Goal: Task Accomplishment & Management: Manage account settings

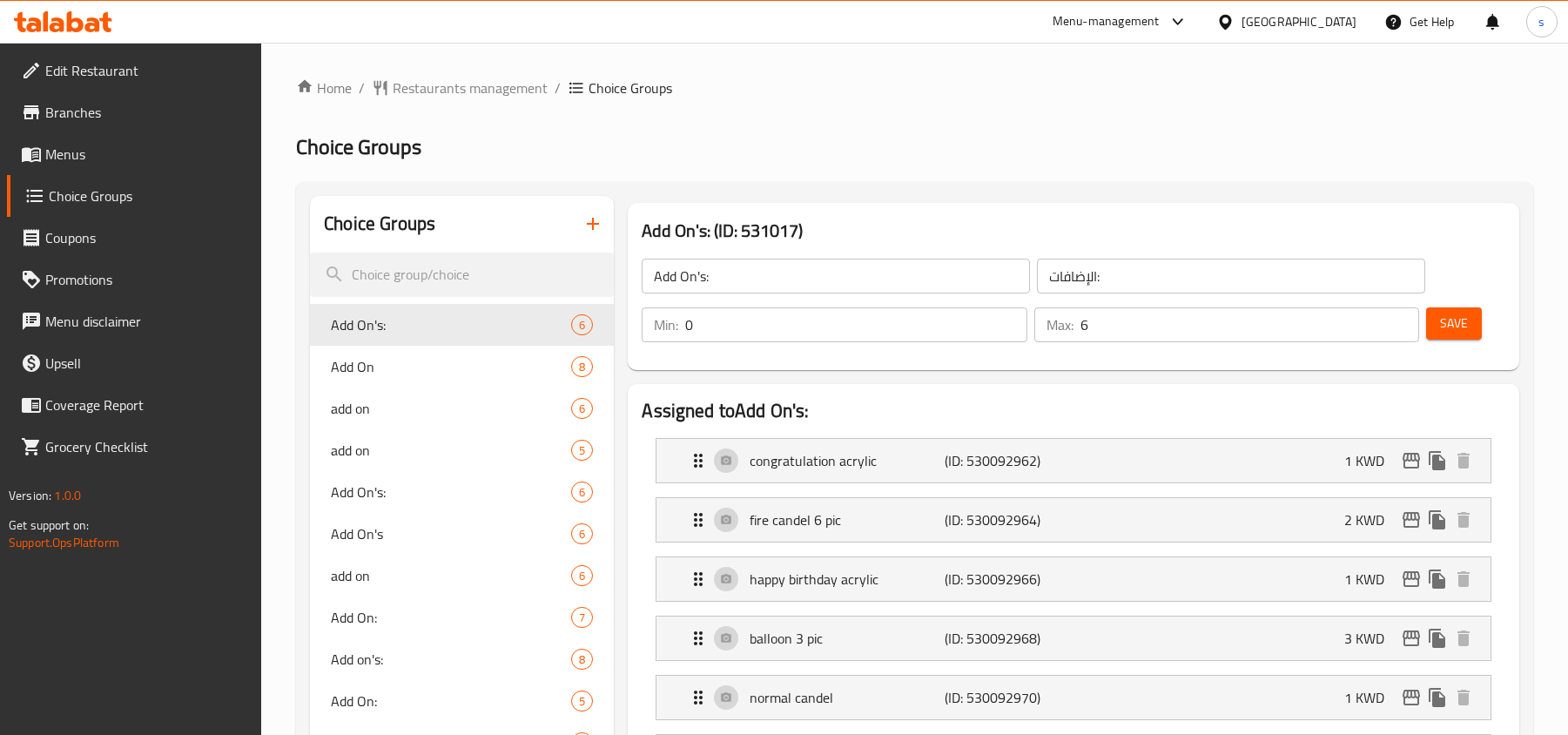
scroll to position [464, 0]
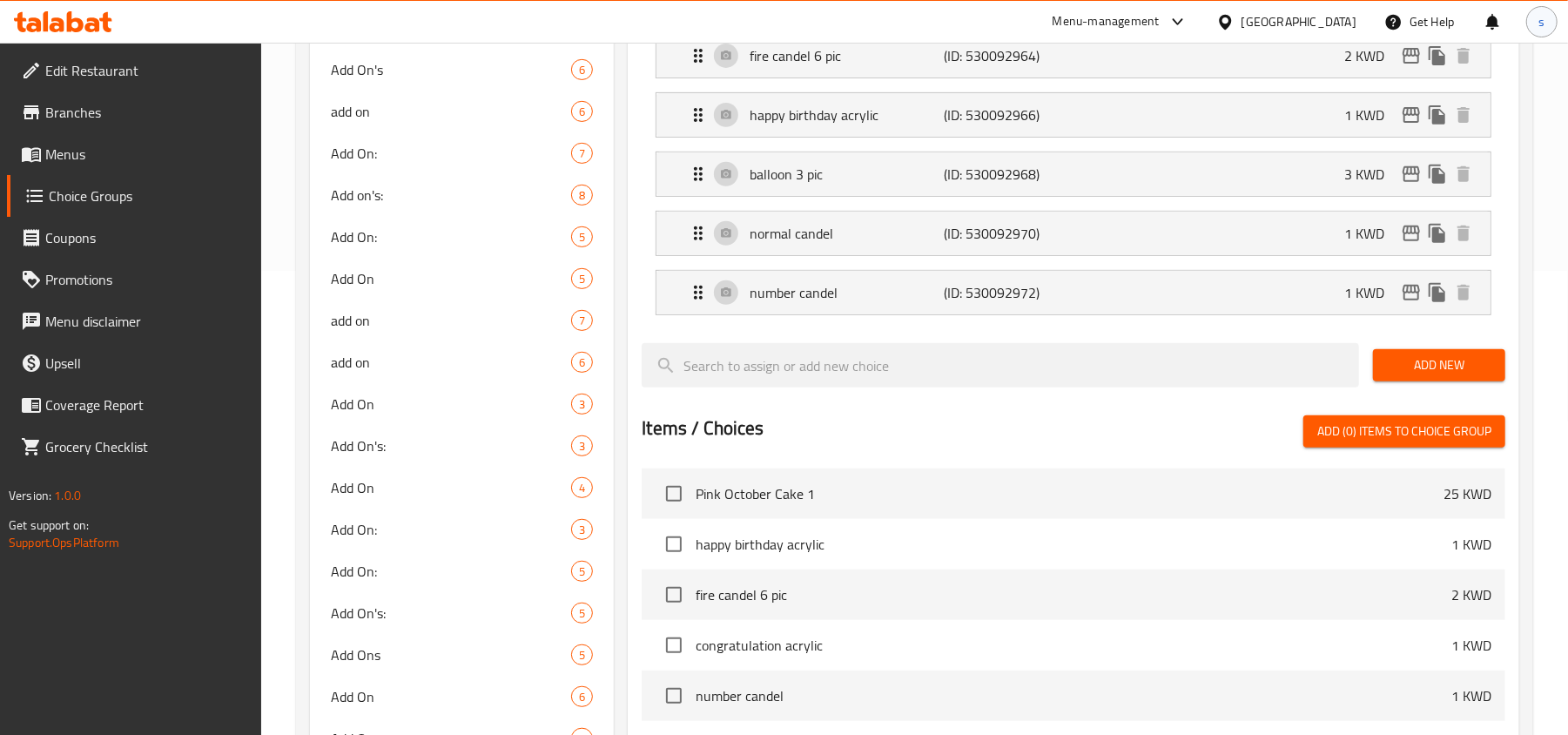
click at [1535, 14] on div "s" at bounding box center [1541, 21] width 31 height 31
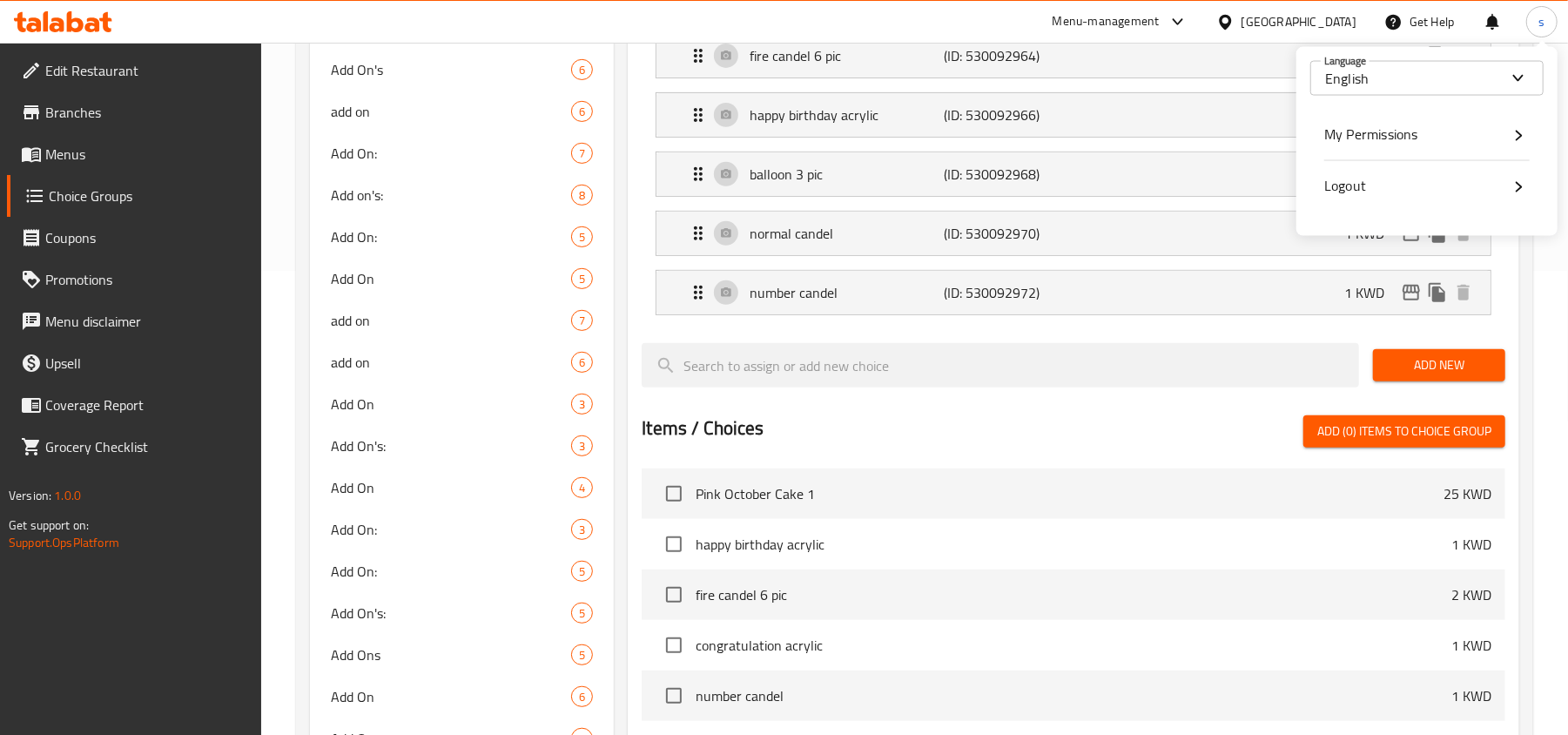
click at [1355, 178] on span "Logout" at bounding box center [1346, 186] width 42 height 27
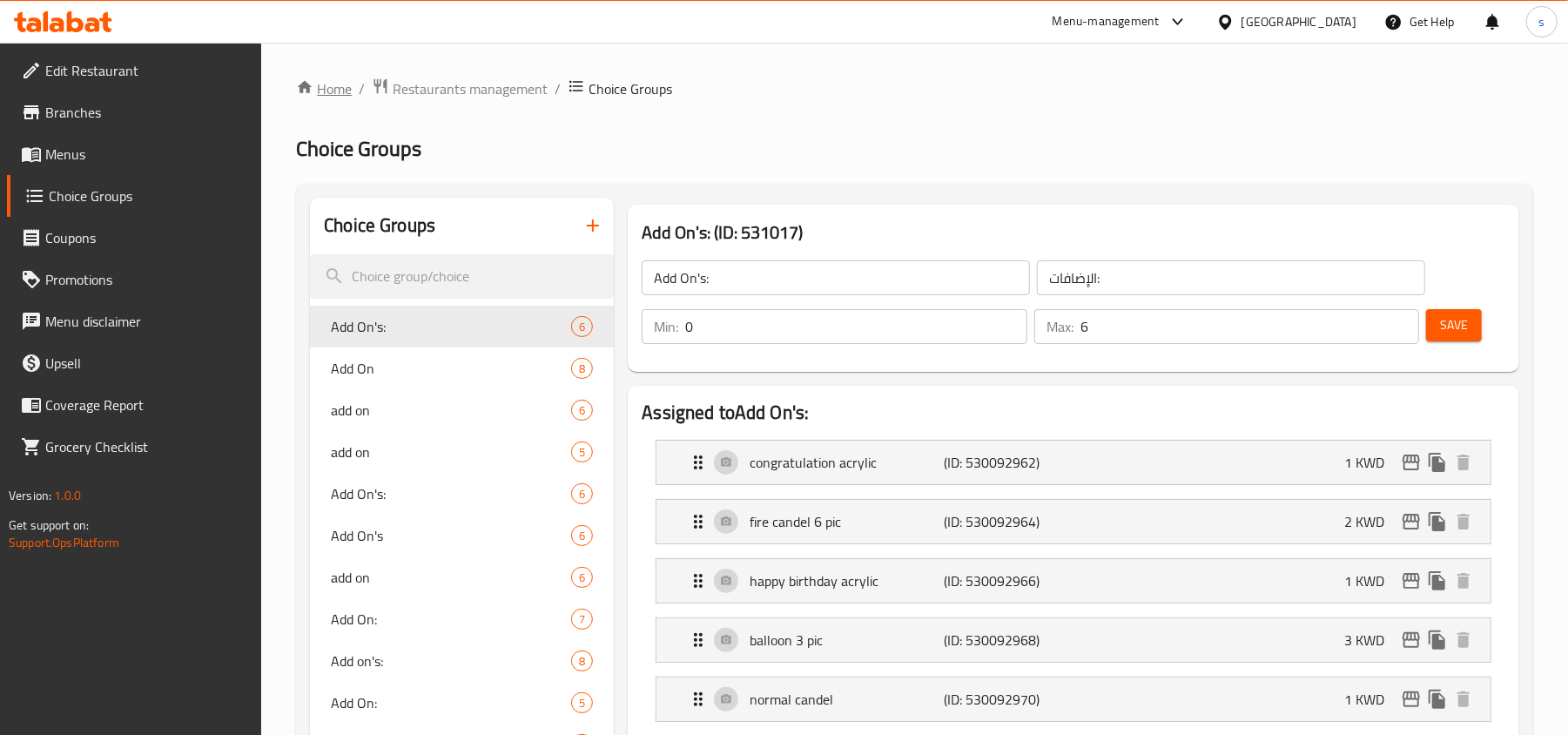
click at [336, 85] on link "Home" at bounding box center [324, 89] width 56 height 21
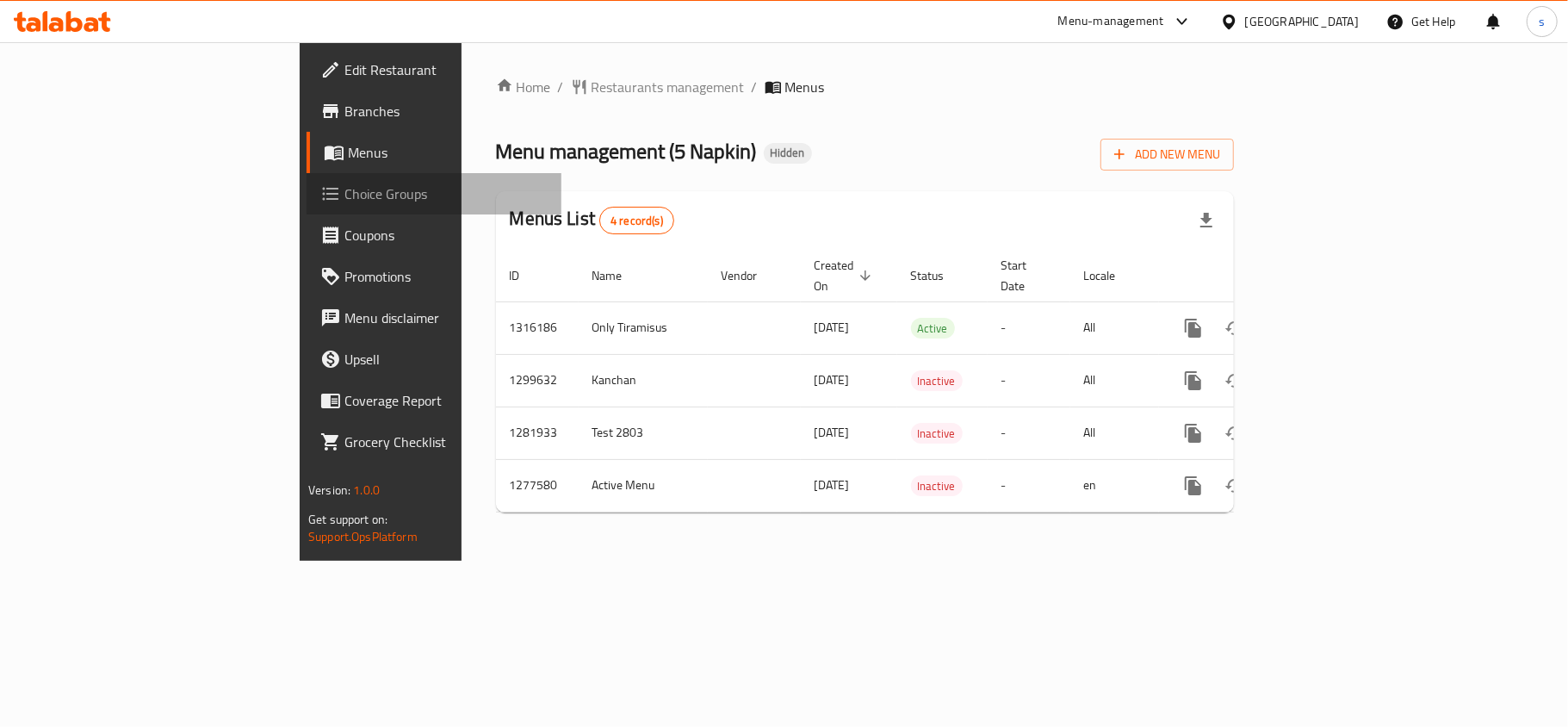
click at [345, 200] on span "Choice Groups" at bounding box center [446, 193] width 203 height 21
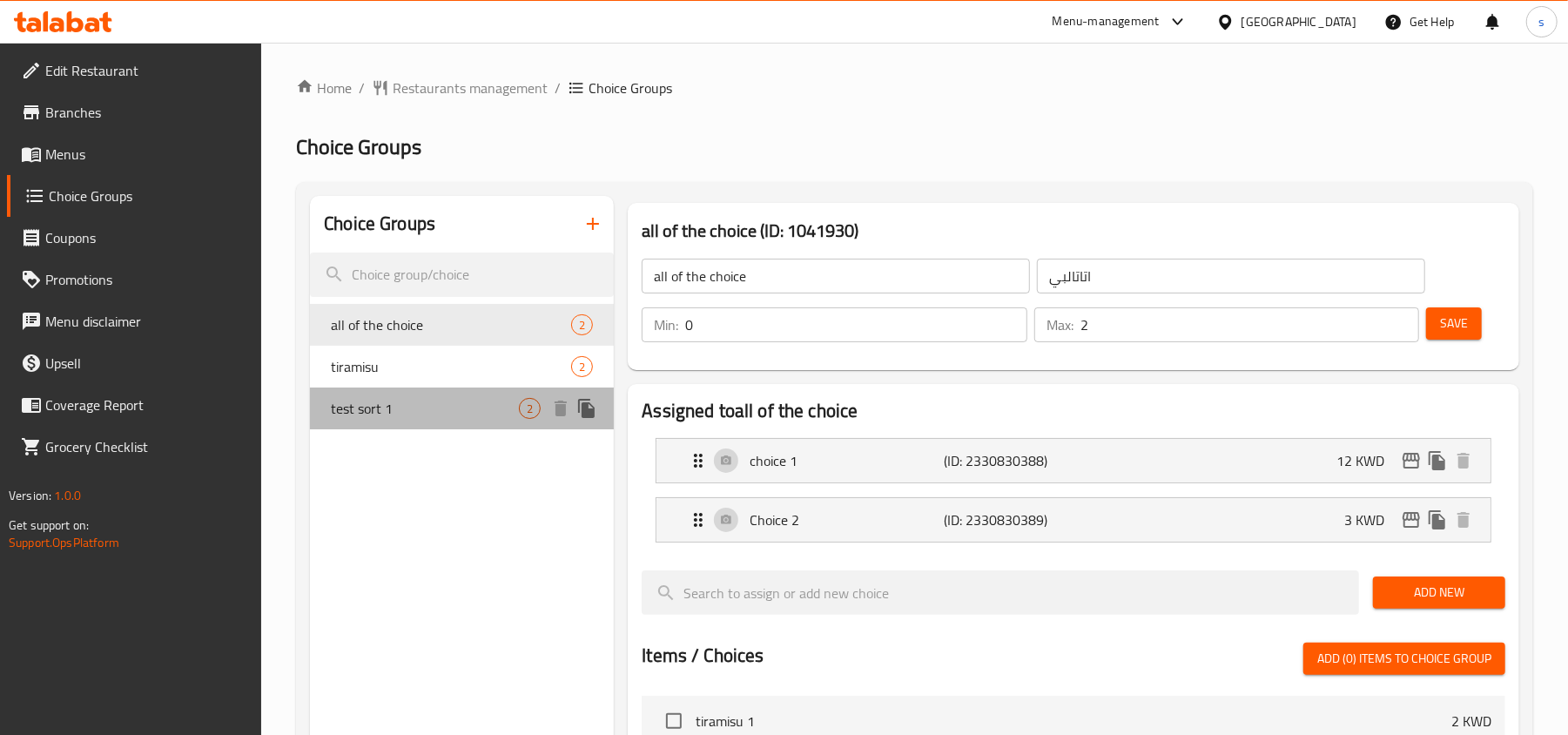
click at [426, 403] on span "test sort 1" at bounding box center [425, 408] width 188 height 21
type input "test sort 1"
type input "شتسايششتسايش"
type input "1"
